Goal: Task Accomplishment & Management: Complete application form

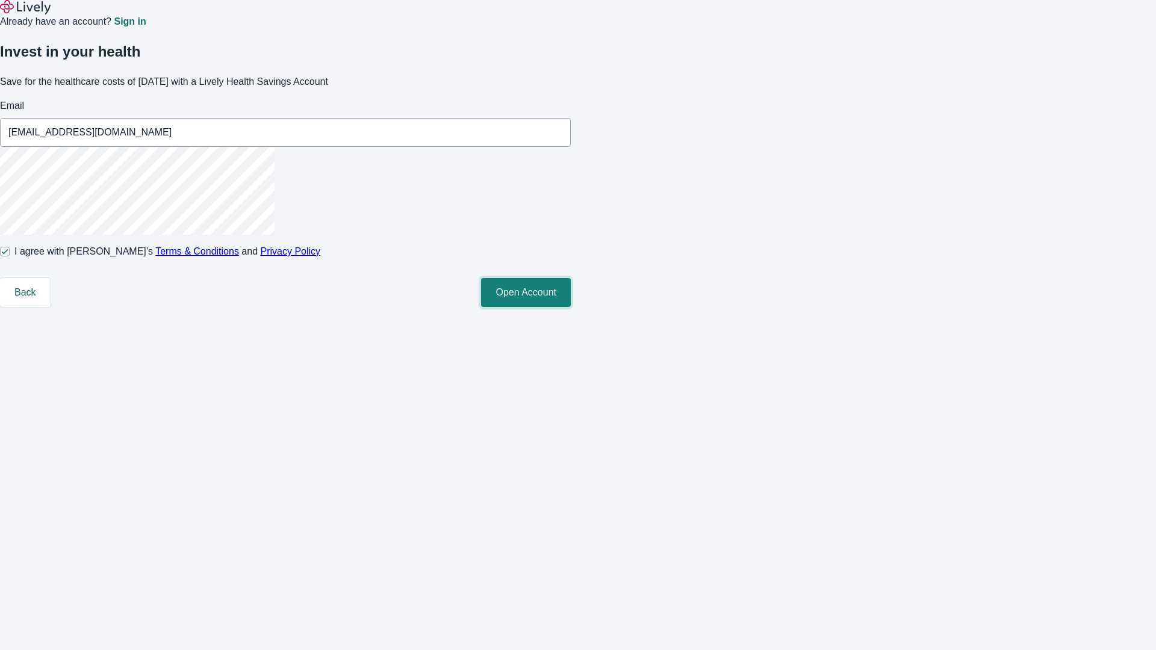
click at [571, 307] on button "Open Account" at bounding box center [526, 292] width 90 height 29
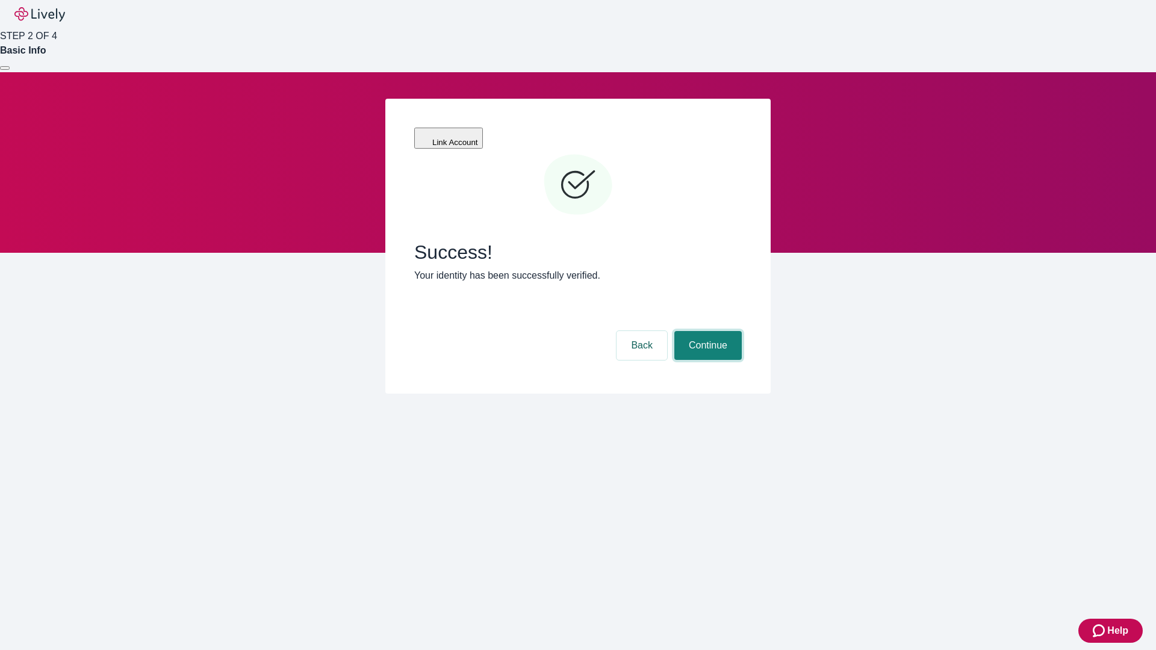
click at [706, 331] on button "Continue" at bounding box center [708, 345] width 67 height 29
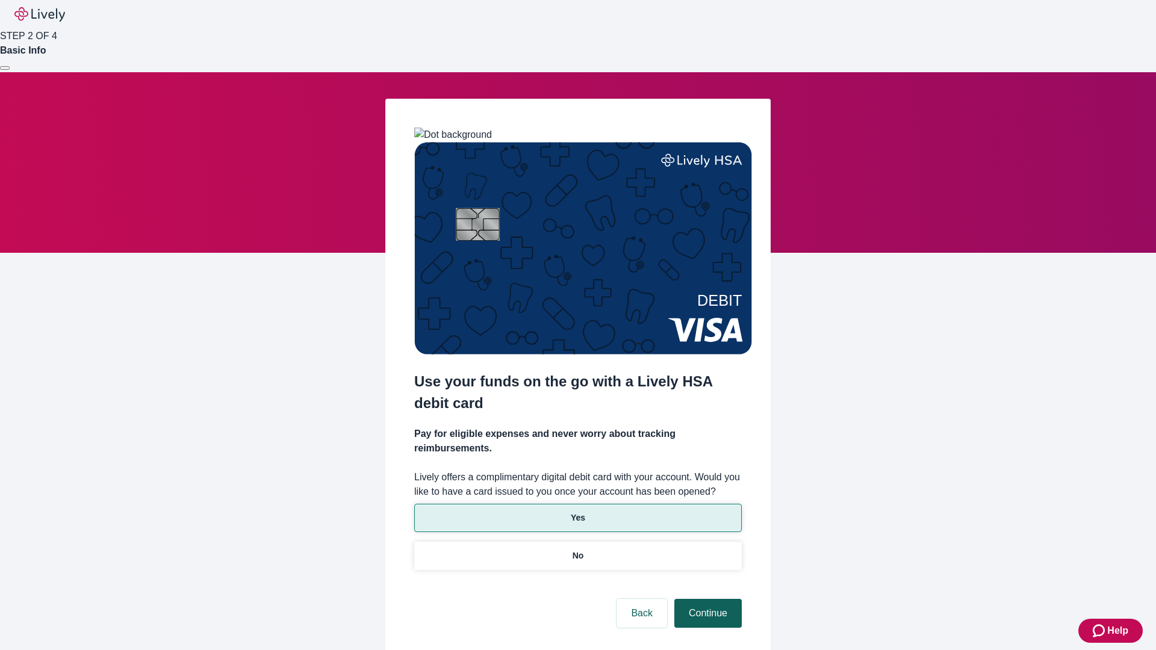
click at [578, 512] on p "Yes" at bounding box center [578, 518] width 14 height 13
click at [706, 599] on button "Continue" at bounding box center [708, 613] width 67 height 29
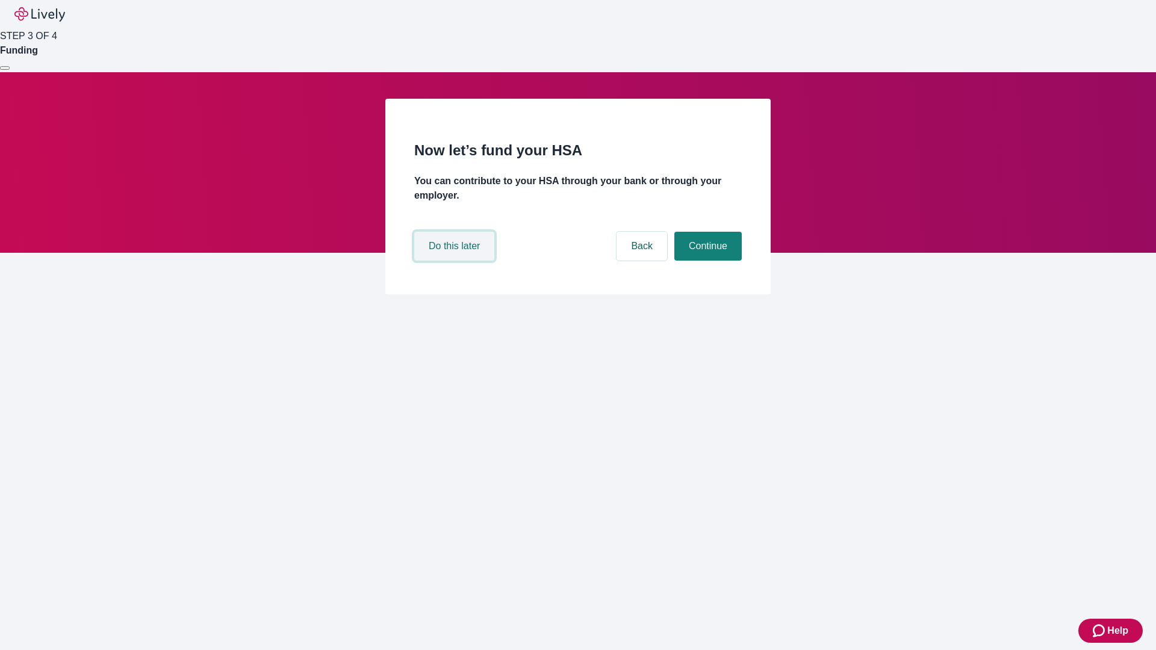
click at [456, 261] on button "Do this later" at bounding box center [454, 246] width 80 height 29
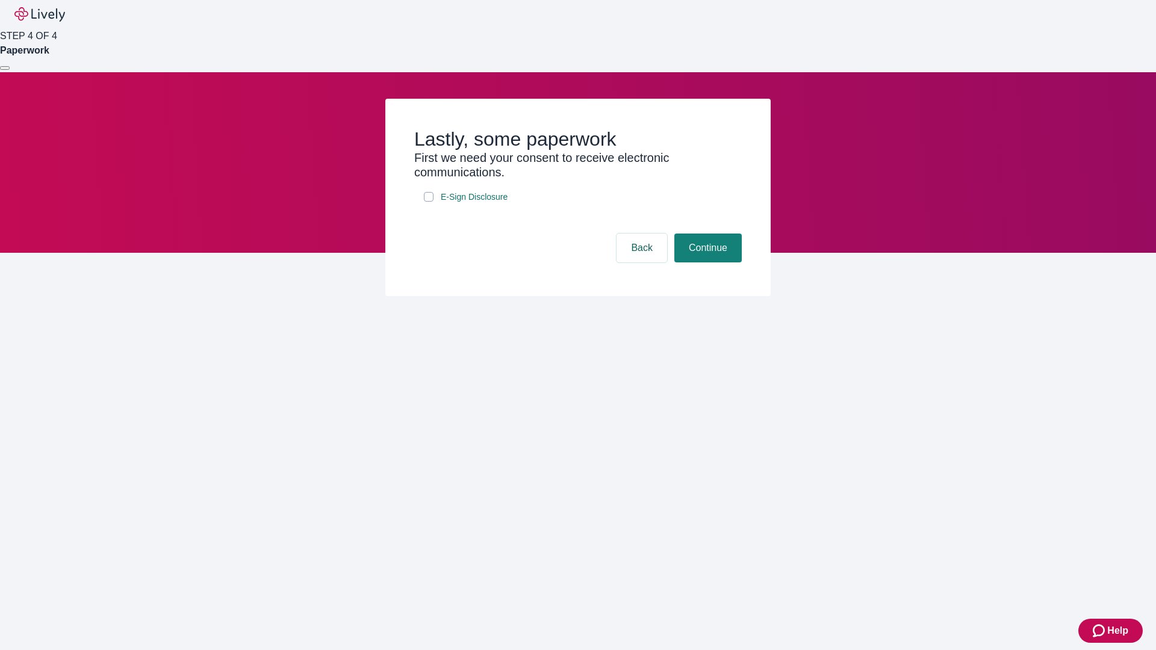
click at [429, 202] on input "E-Sign Disclosure" at bounding box center [429, 197] width 10 height 10
checkbox input "true"
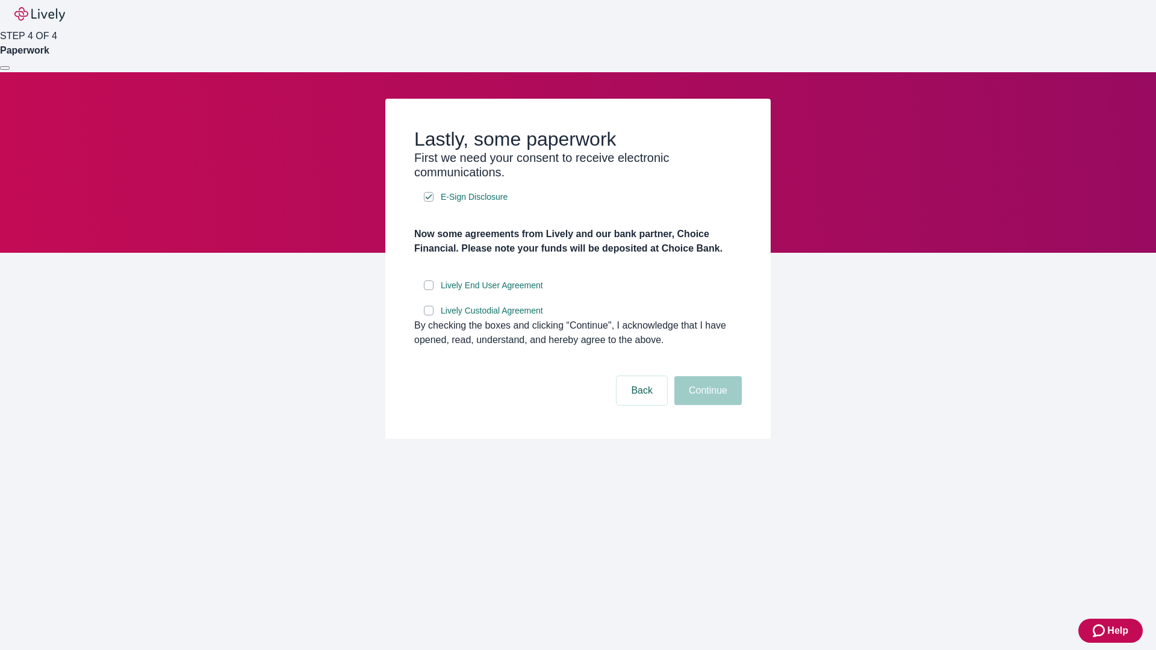
click at [429, 290] on input "Lively End User Agreement" at bounding box center [429, 286] width 10 height 10
checkbox input "true"
click at [429, 316] on input "Lively Custodial Agreement" at bounding box center [429, 311] width 10 height 10
checkbox input "true"
click at [706, 405] on button "Continue" at bounding box center [708, 390] width 67 height 29
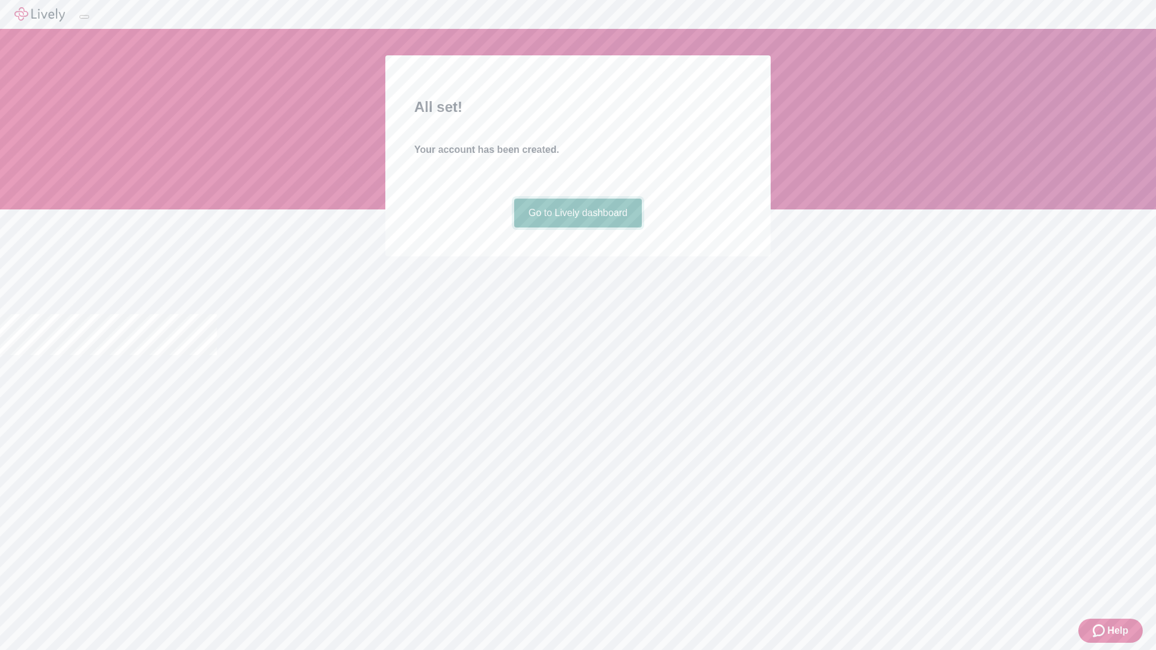
click at [578, 228] on link "Go to Lively dashboard" at bounding box center [578, 213] width 128 height 29
